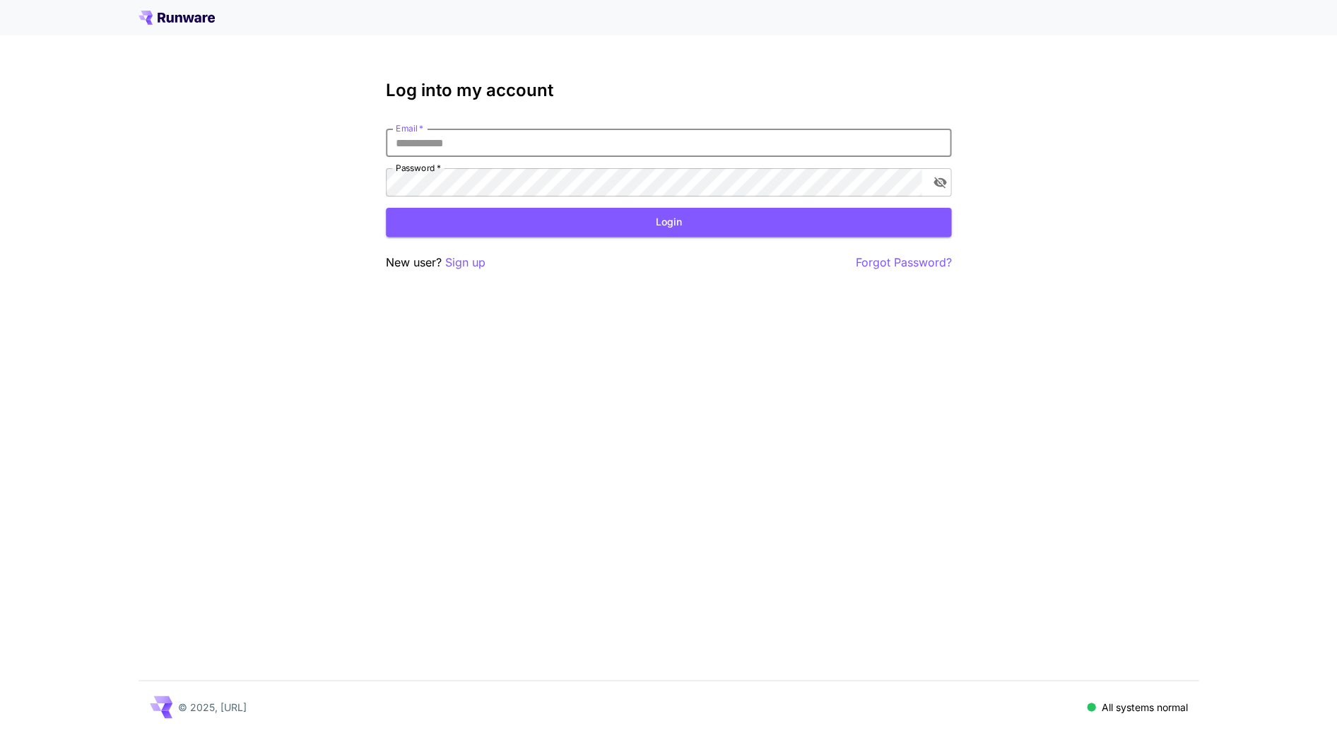
type input "**********"
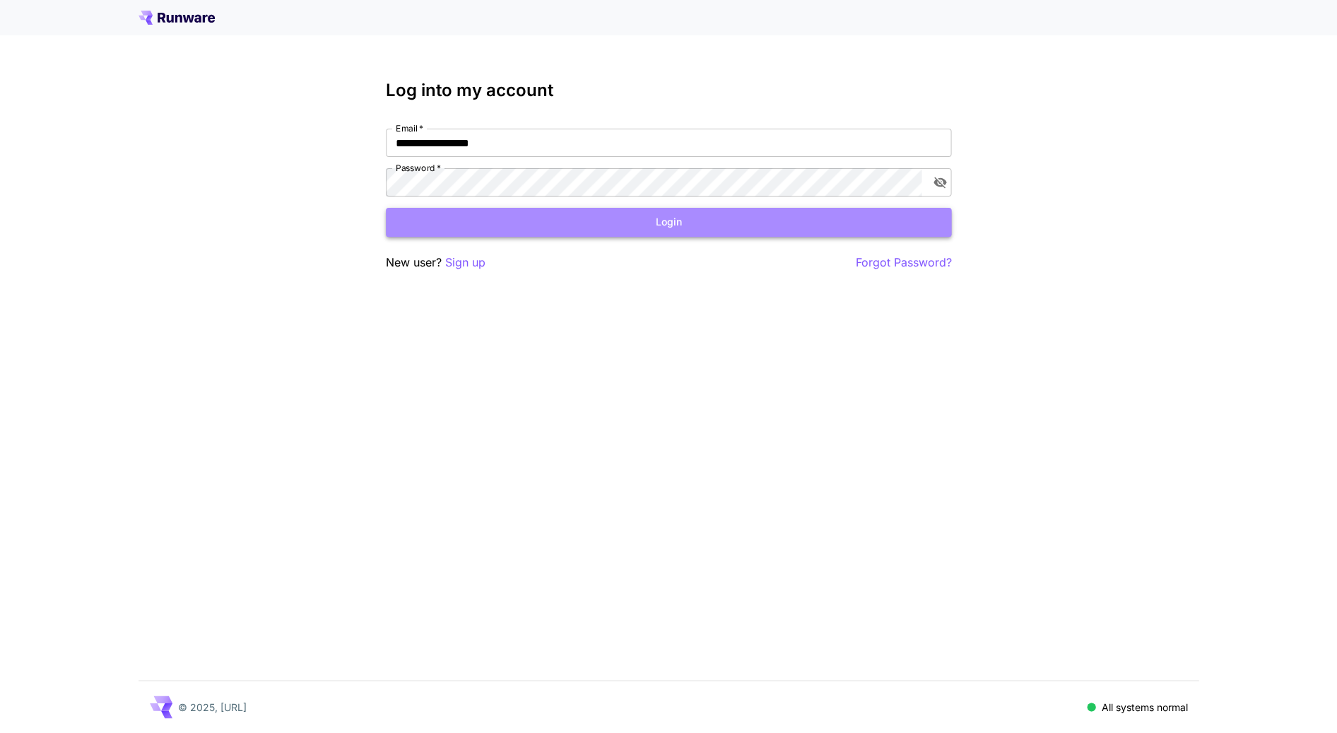
click at [548, 228] on button "Login" at bounding box center [668, 222] width 565 height 29
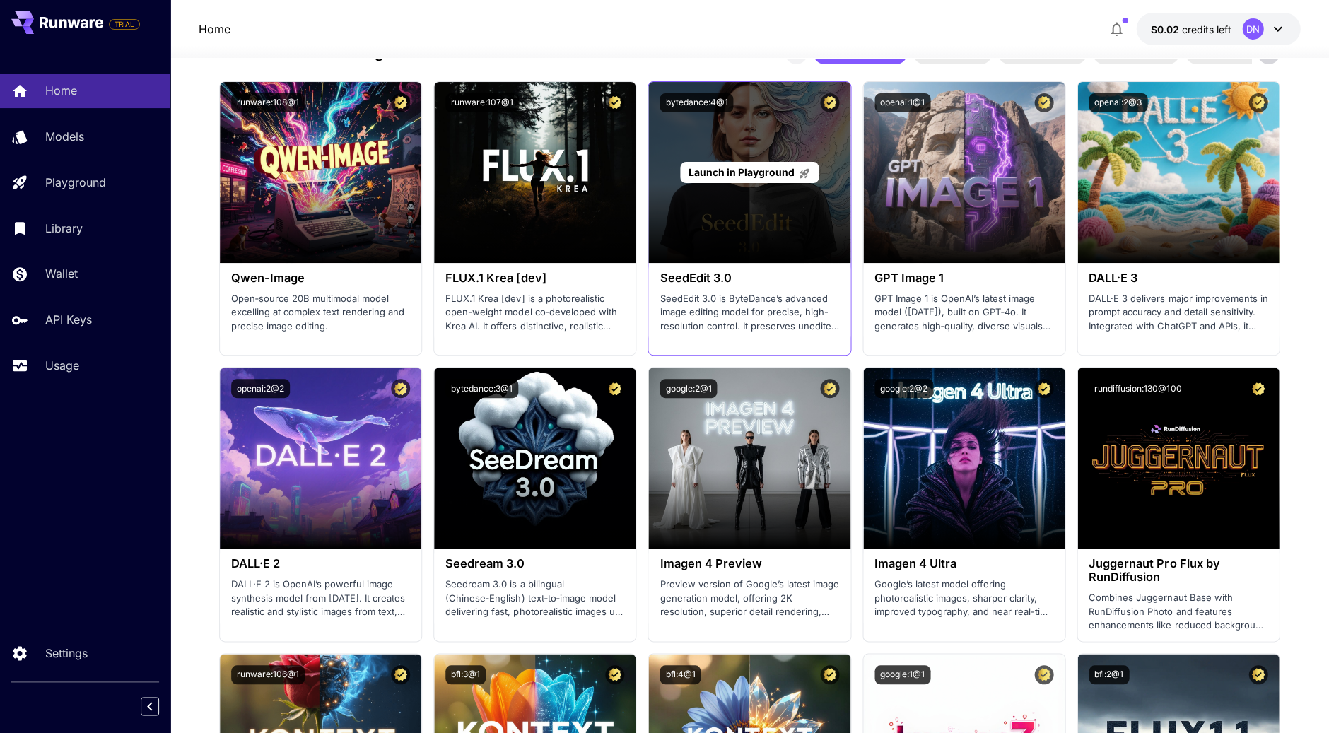
scroll to position [1391, 0]
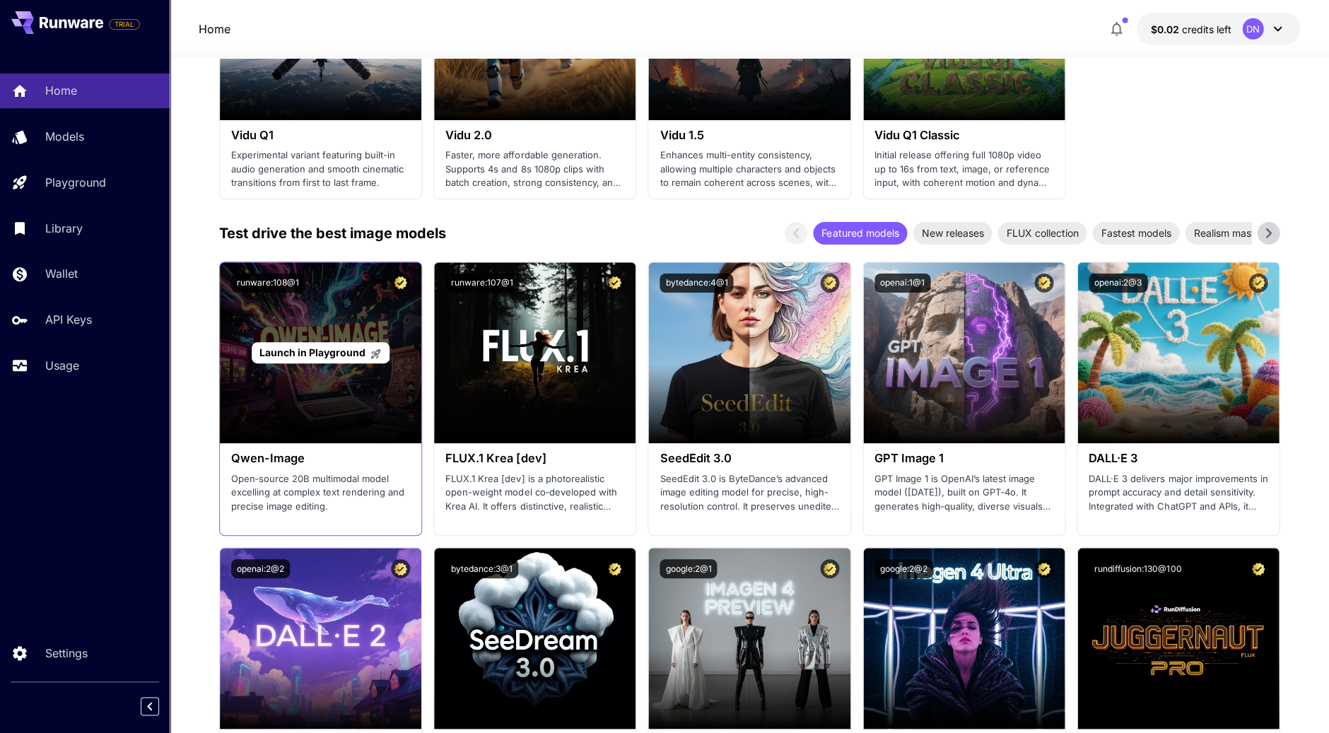
click at [334, 411] on div "Launch in Playground" at bounding box center [320, 352] width 201 height 181
click at [331, 354] on div "Launch in Playground" at bounding box center [321, 353] width 138 height 22
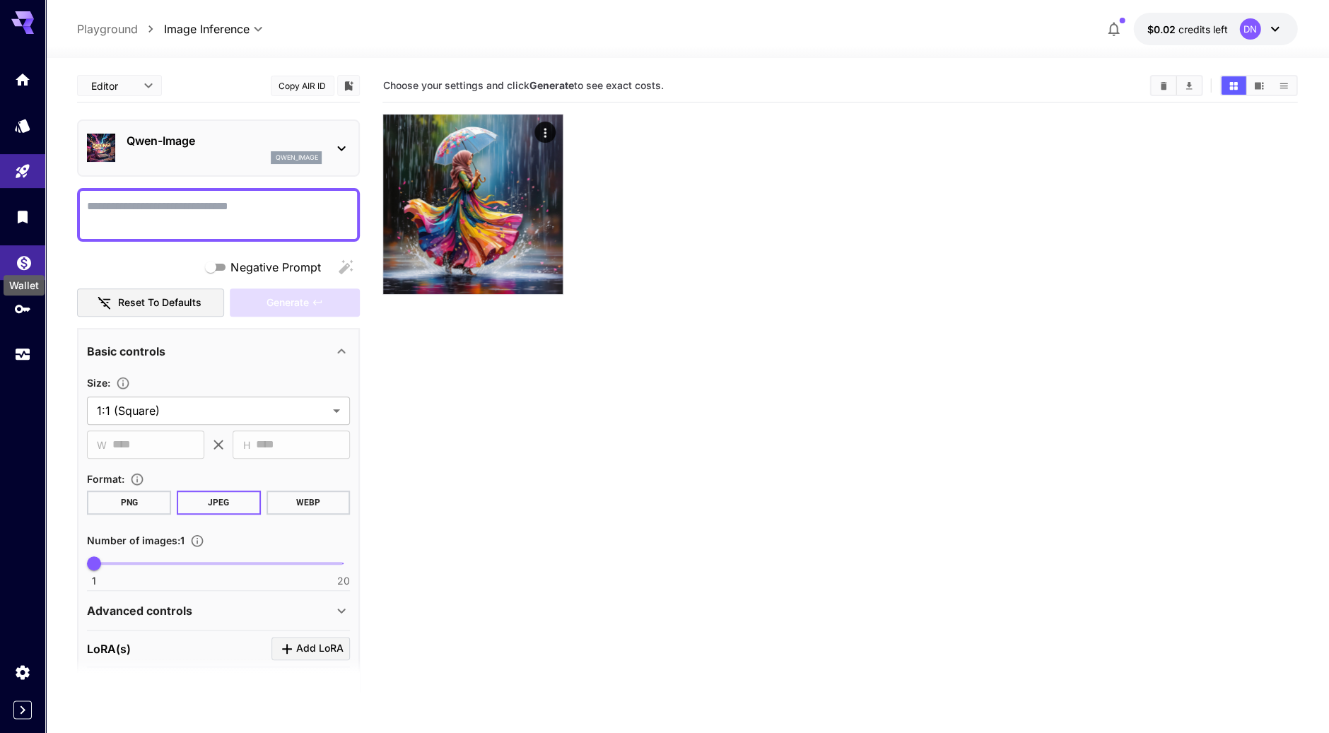
click at [26, 254] on icon "Wallet" at bounding box center [24, 258] width 17 height 17
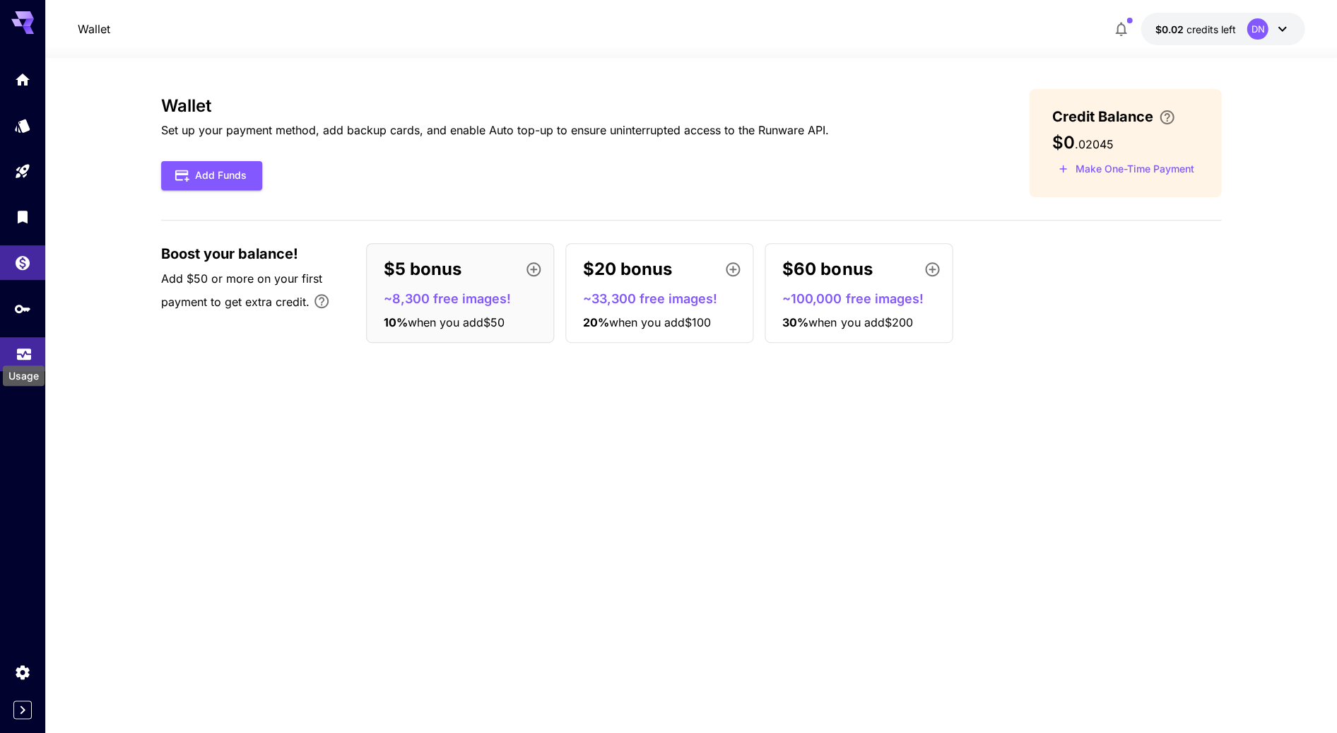
click at [22, 353] on icon "Usage" at bounding box center [24, 351] width 17 height 17
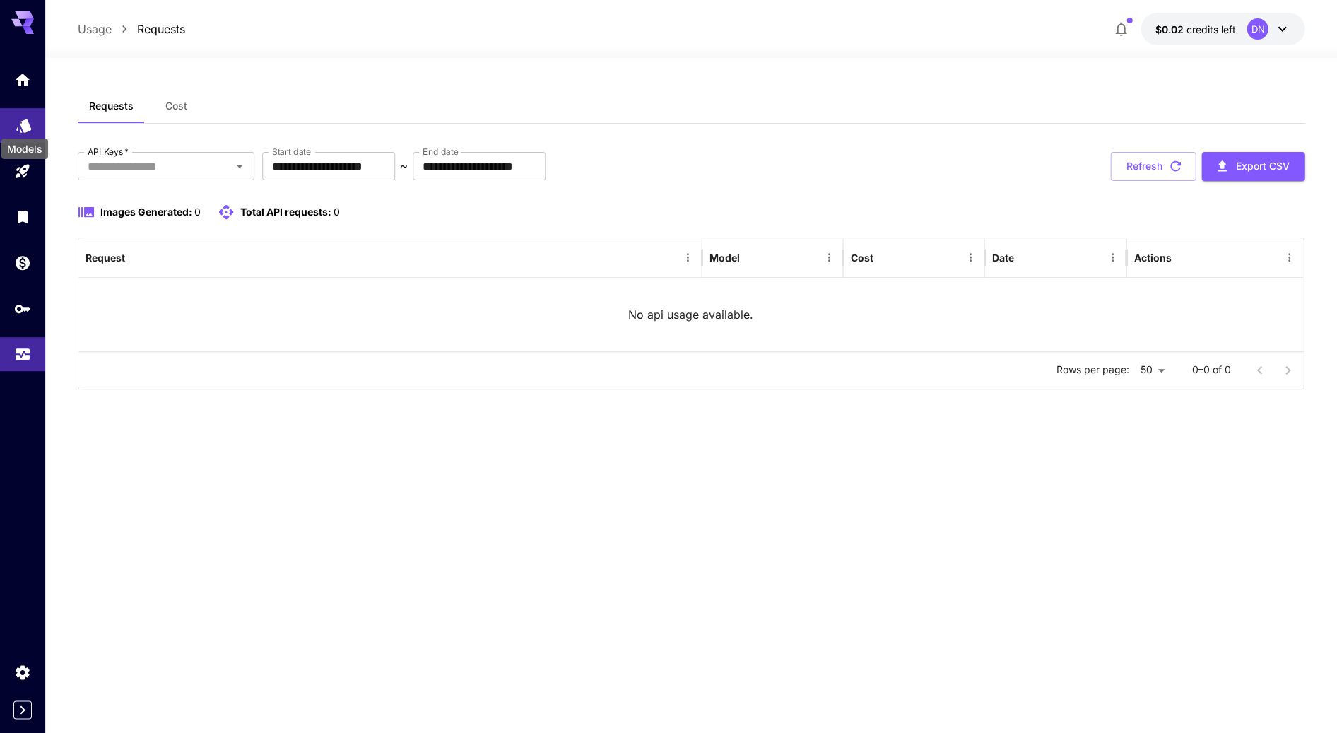
click at [28, 124] on icon "Models" at bounding box center [23, 120] width 15 height 13
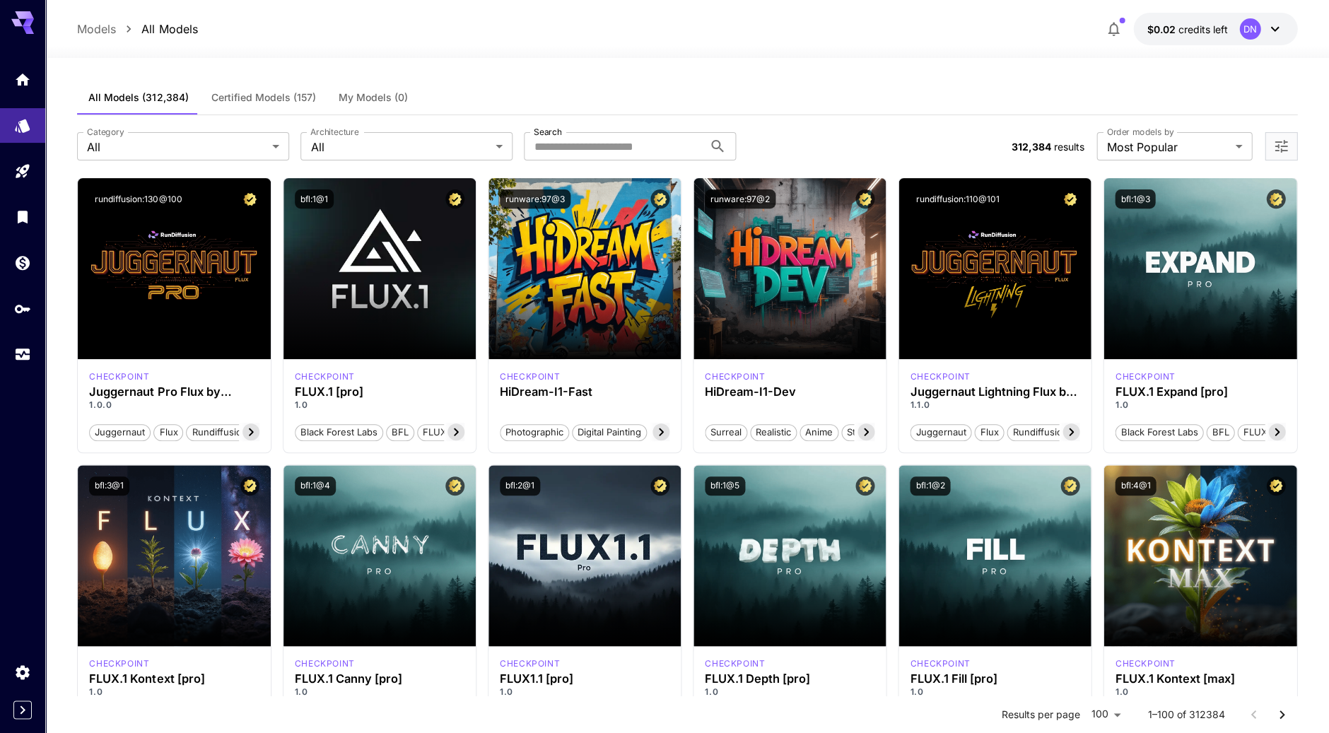
click at [269, 103] on button "Certified Models (157)" at bounding box center [262, 98] width 127 height 34
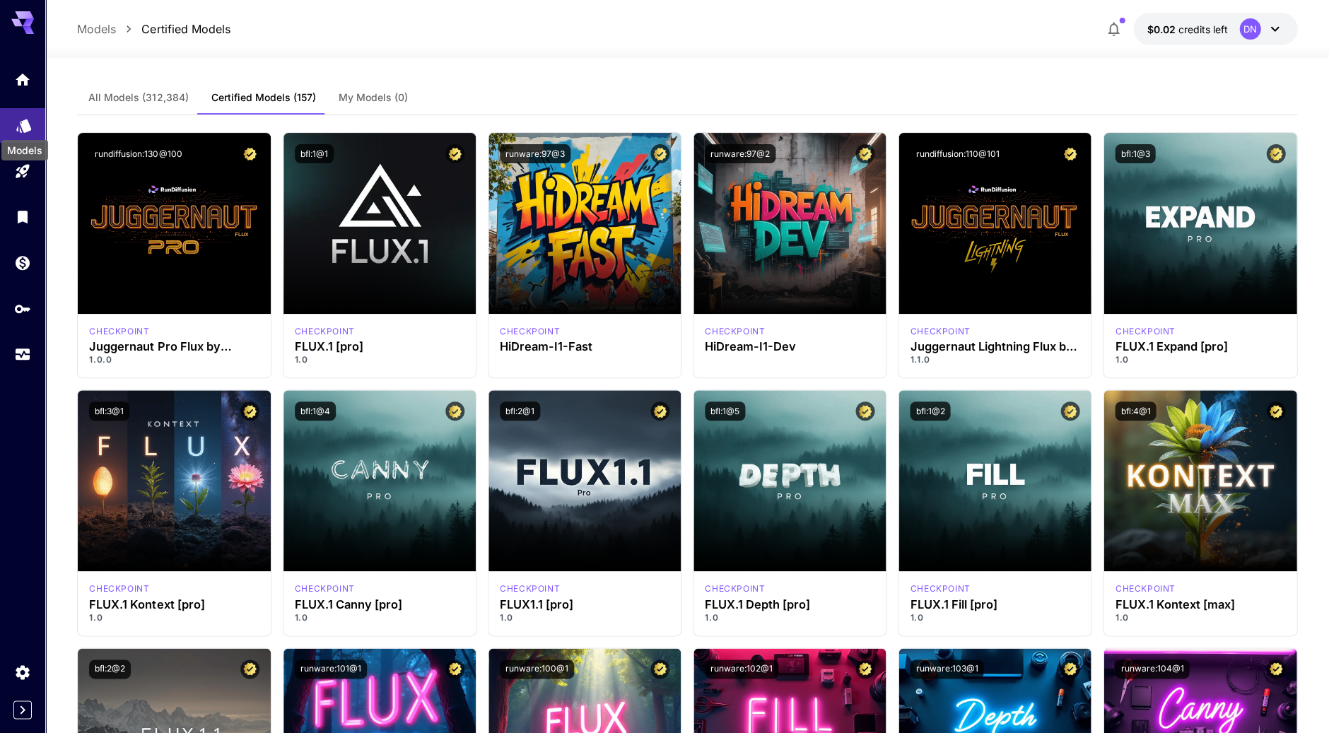
click at [19, 122] on icon "Models" at bounding box center [24, 125] width 17 height 17
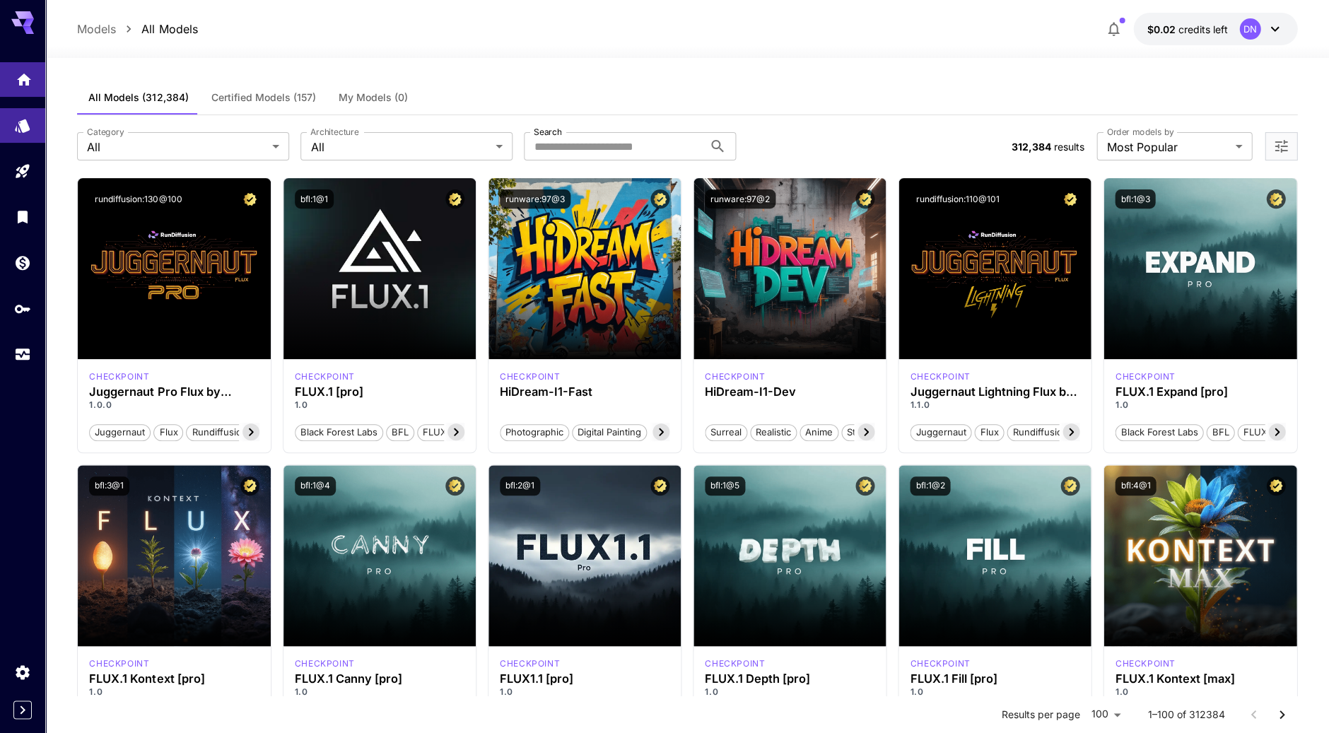
click at [18, 92] on link at bounding box center [22, 79] width 45 height 35
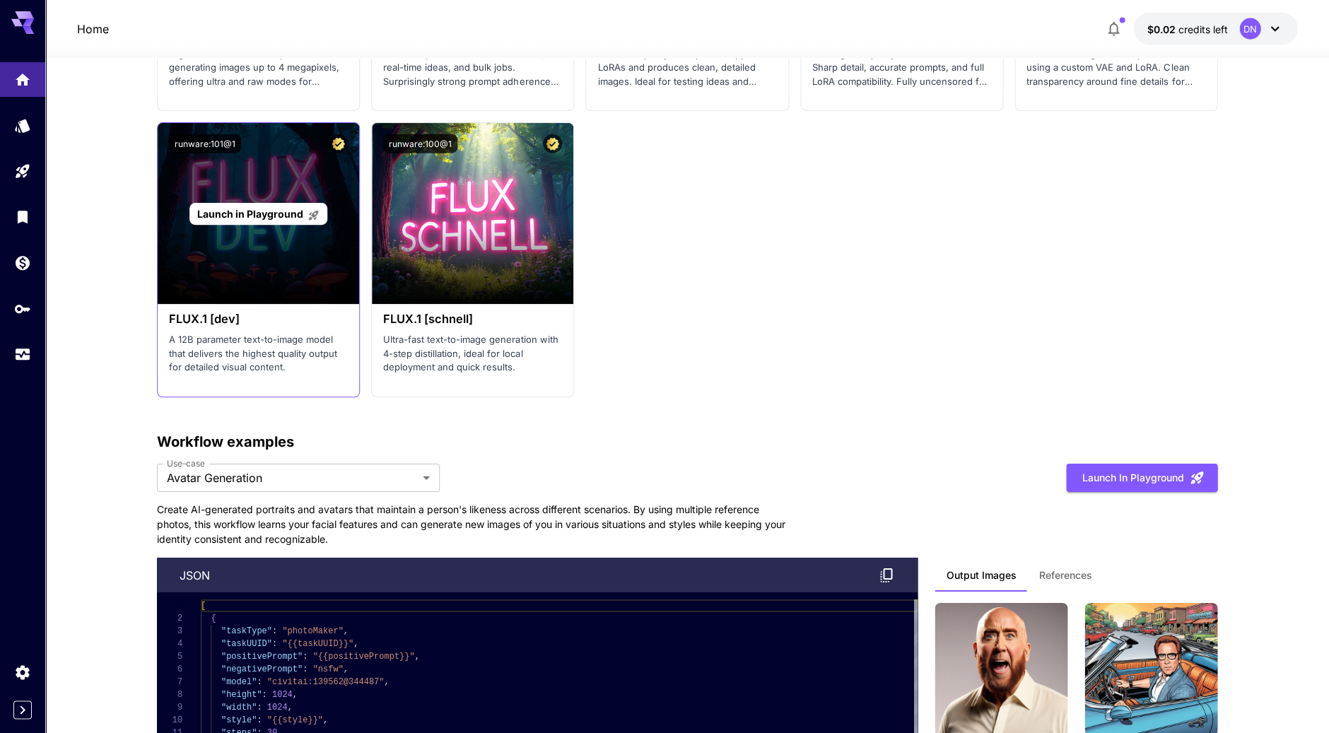
scroll to position [3190, 0]
